Goal: Browse casually

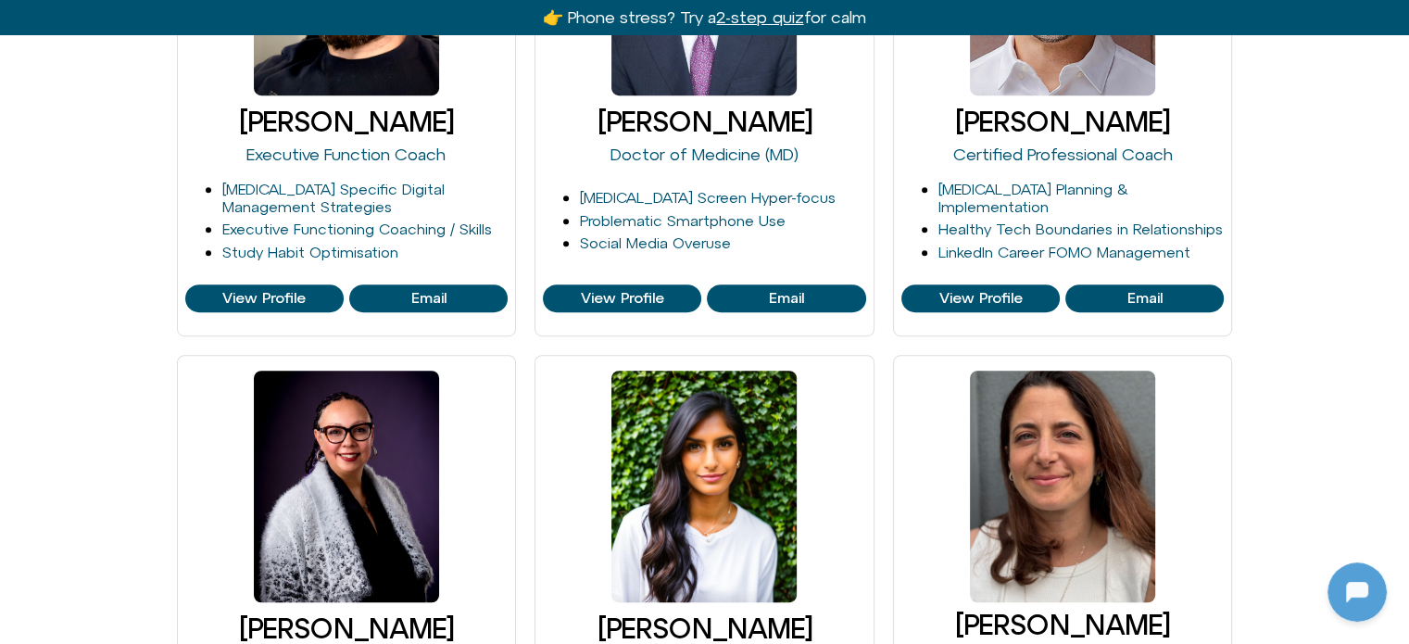
scroll to position [1027, 0]
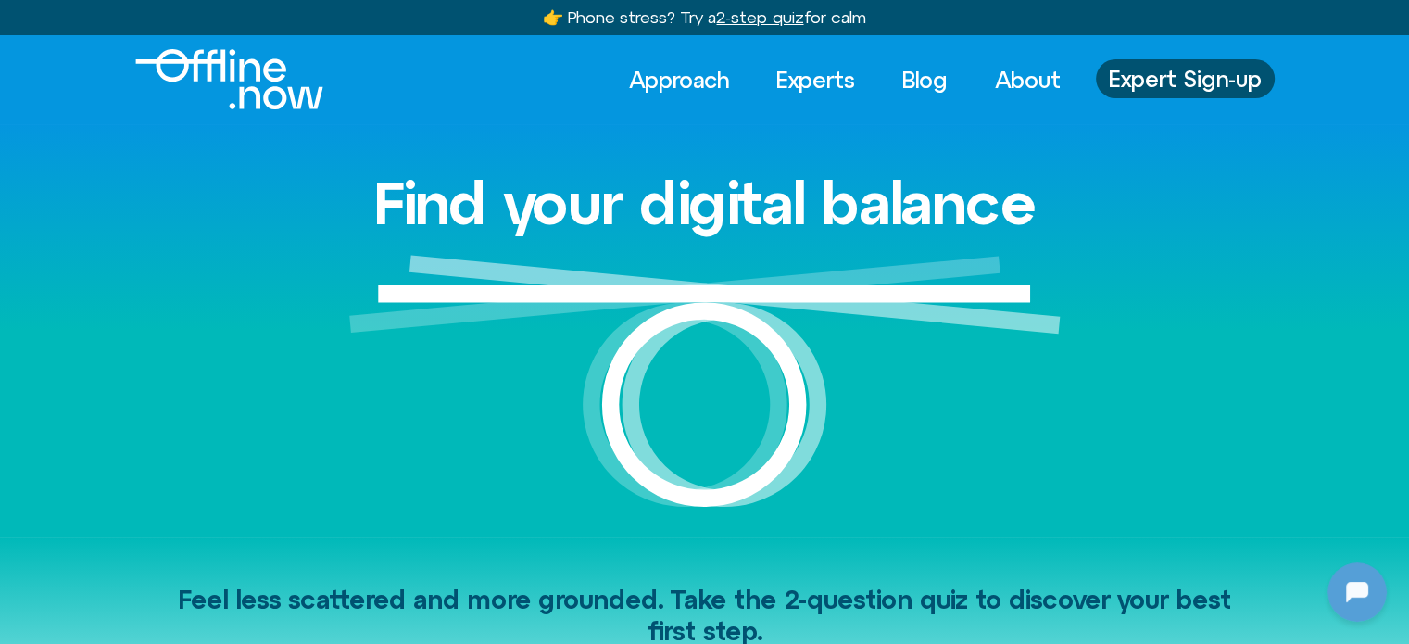
scroll to position [1641, 0]
click at [1249, 249] on div "Find your digital balance" at bounding box center [704, 330] width 1409 height 412
